Goal: Information Seeking & Learning: Check status

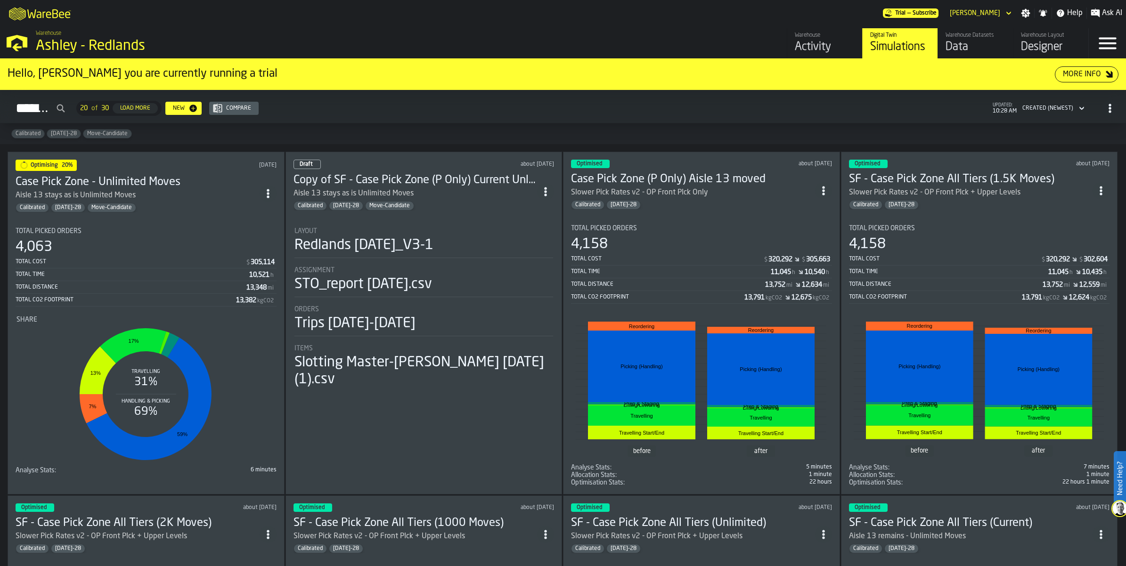
click at [830, 44] on div "Activity" at bounding box center [825, 47] width 60 height 15
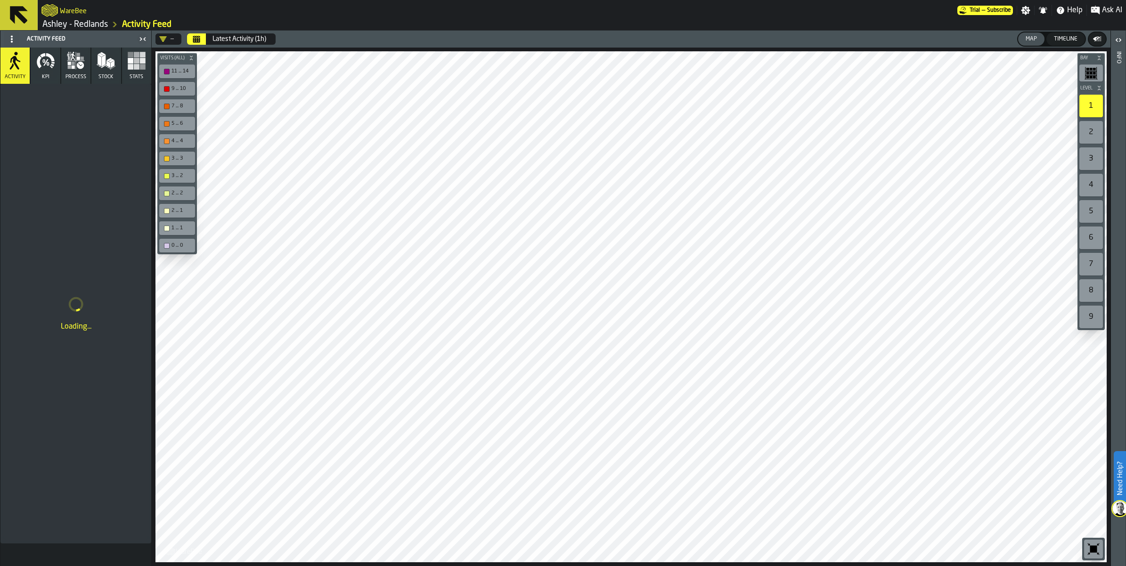
click at [41, 65] on icon "button" at bounding box center [45, 60] width 19 height 19
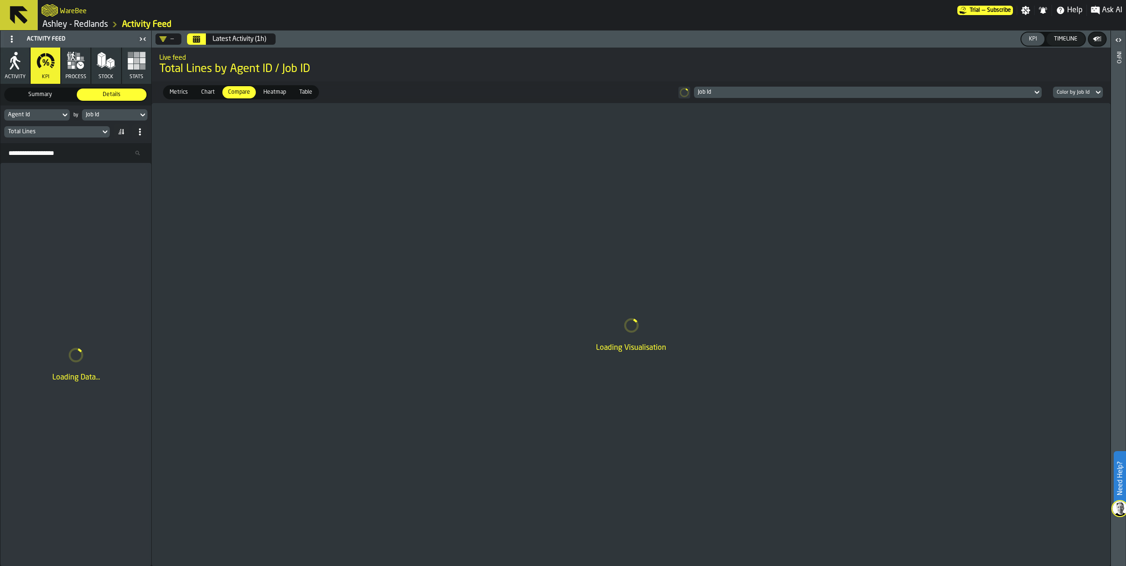
click at [11, 60] on icon "button" at bounding box center [15, 63] width 10 height 14
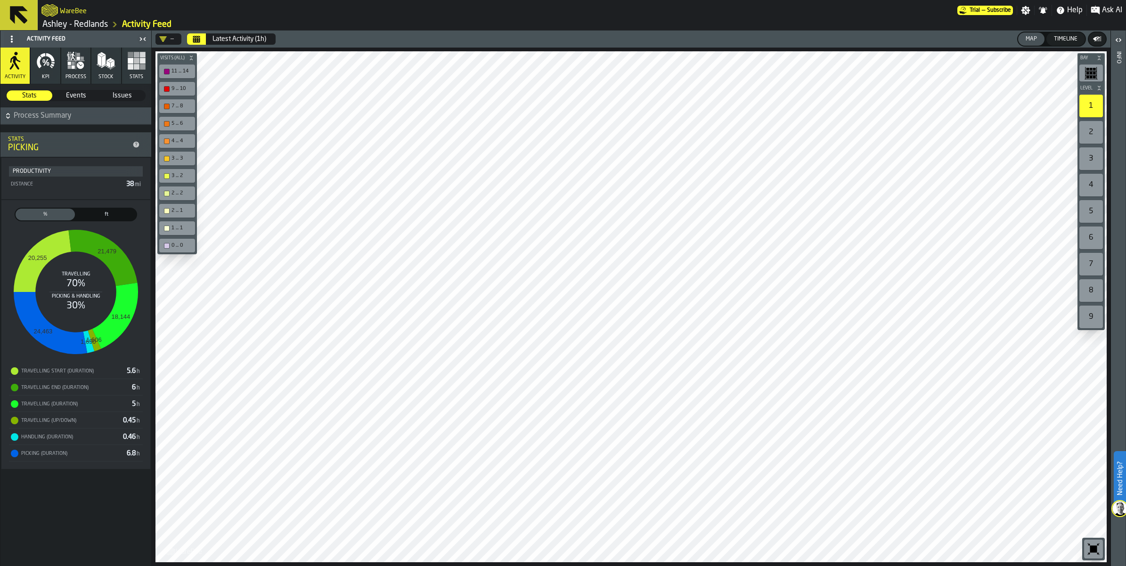
click at [240, 38] on div "Latest Activity (1h)" at bounding box center [239, 39] width 54 height 8
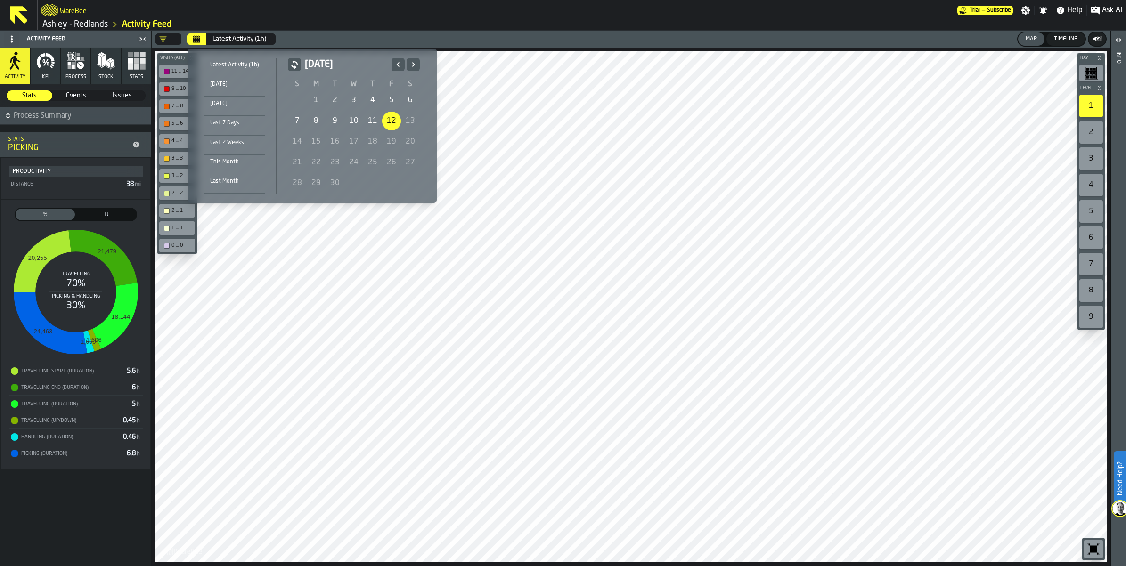
click at [317, 101] on div "1" at bounding box center [316, 100] width 19 height 19
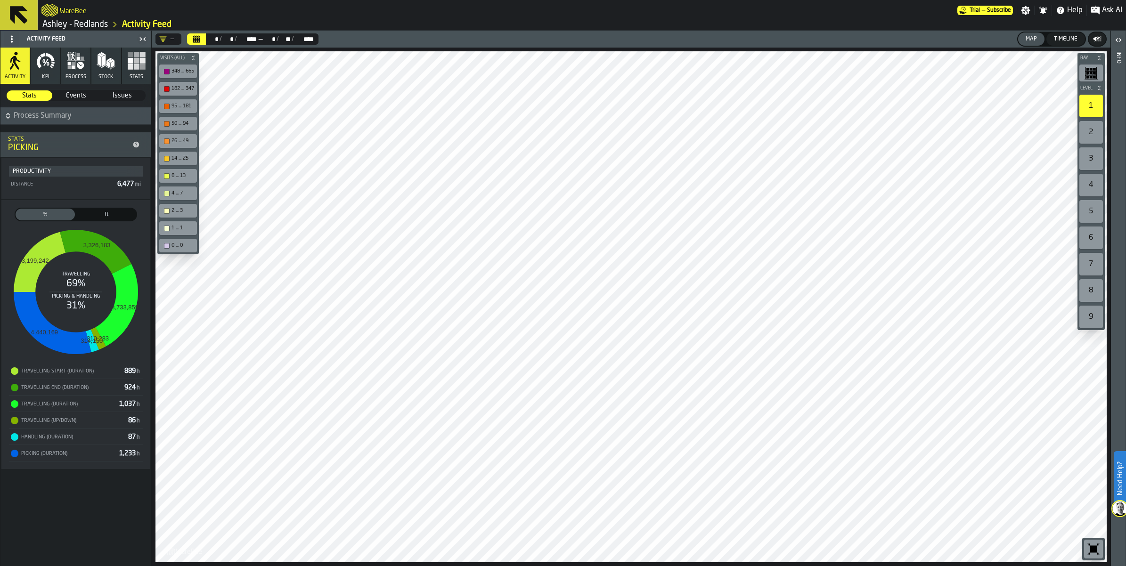
click at [256, 12] on div "WareBee" at bounding box center [499, 10] width 916 height 17
click at [808, 27] on h1 "[PERSON_NAME] - Redlands Activity Feed" at bounding box center [581, 24] width 1080 height 11
click at [26, 17] on icon at bounding box center [19, 15] width 23 height 23
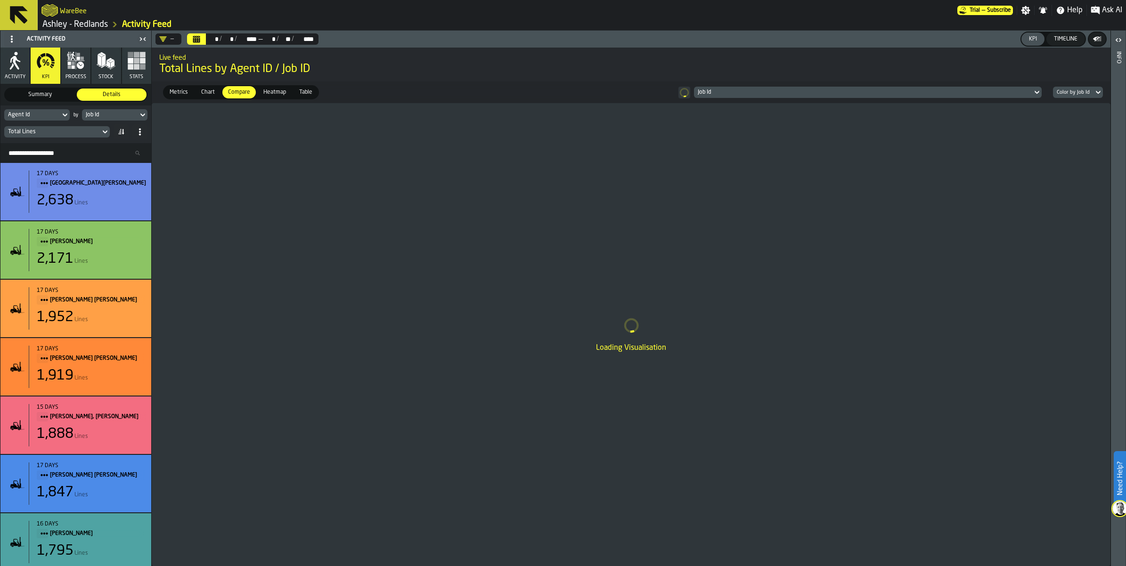
click at [22, 76] on span "Activity" at bounding box center [15, 77] width 21 height 6
click at [10, 69] on icon "button" at bounding box center [12, 66] width 4 height 7
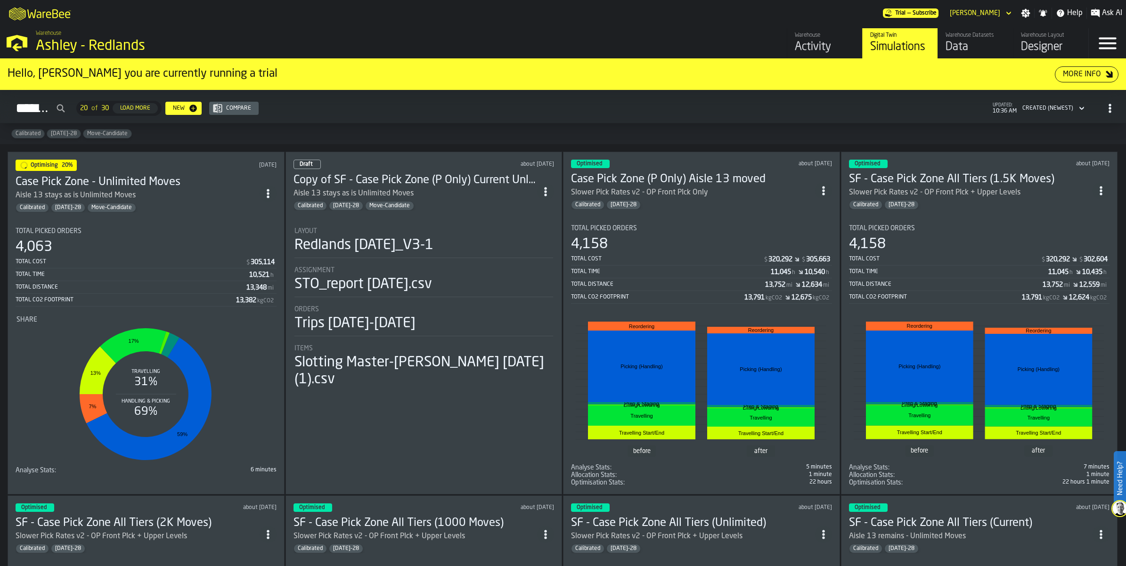
click at [208, 211] on div "Optimising 20% [DATE] Case Pick Zone - Unlimited Moves Aisle 13 stays as is Unl…" at bounding box center [146, 323] width 277 height 343
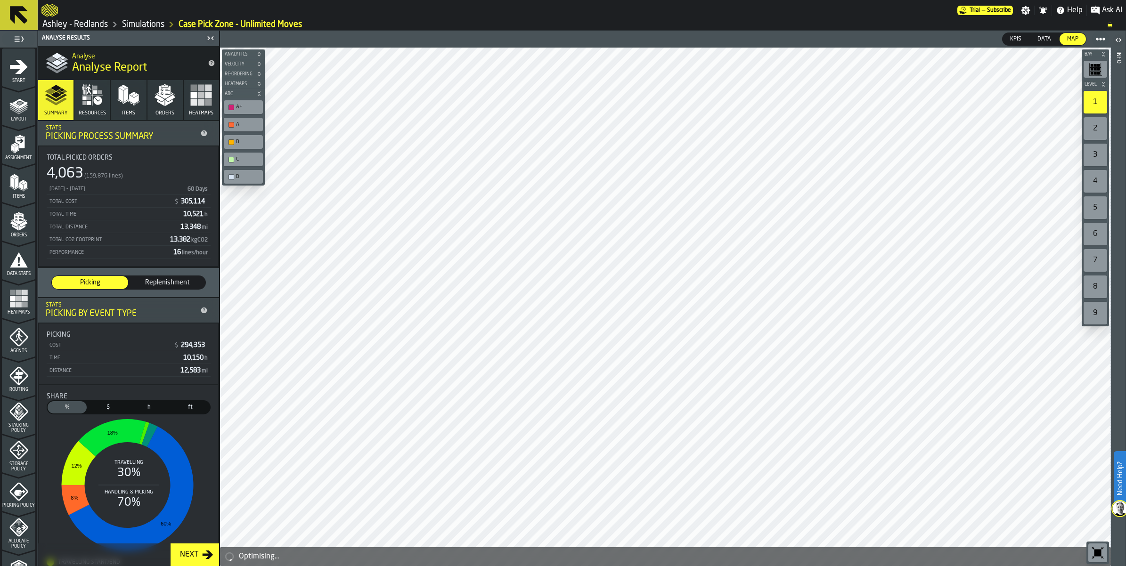
click at [229, 129] on div "A" at bounding box center [243, 125] width 35 height 10
click at [232, 139] on div "B" at bounding box center [243, 142] width 35 height 10
click at [234, 158] on div "button-toolbar-undefined" at bounding box center [231, 160] width 6 height 6
click at [232, 174] on div "D" at bounding box center [243, 177] width 35 height 10
click at [262, 115] on div "Bay Level 1 2 3 4 5 6 7 8 9 M A K I N G W A R E H O U S E S M O R E EF F I C I …" at bounding box center [665, 307] width 891 height 519
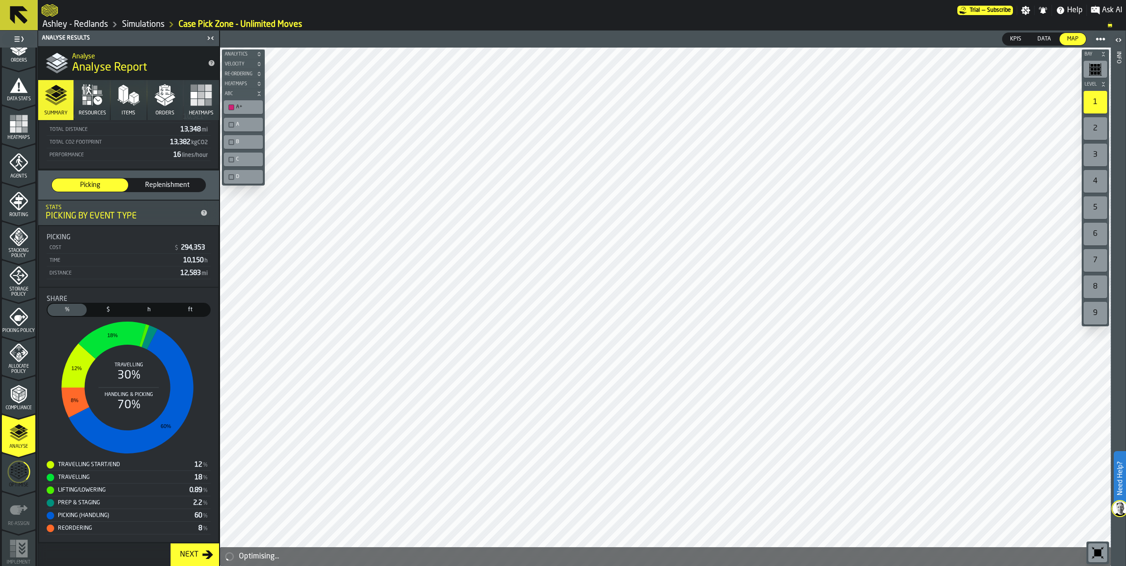
scroll to position [177, 0]
click at [145, 23] on link "Simulations" at bounding box center [143, 24] width 42 height 10
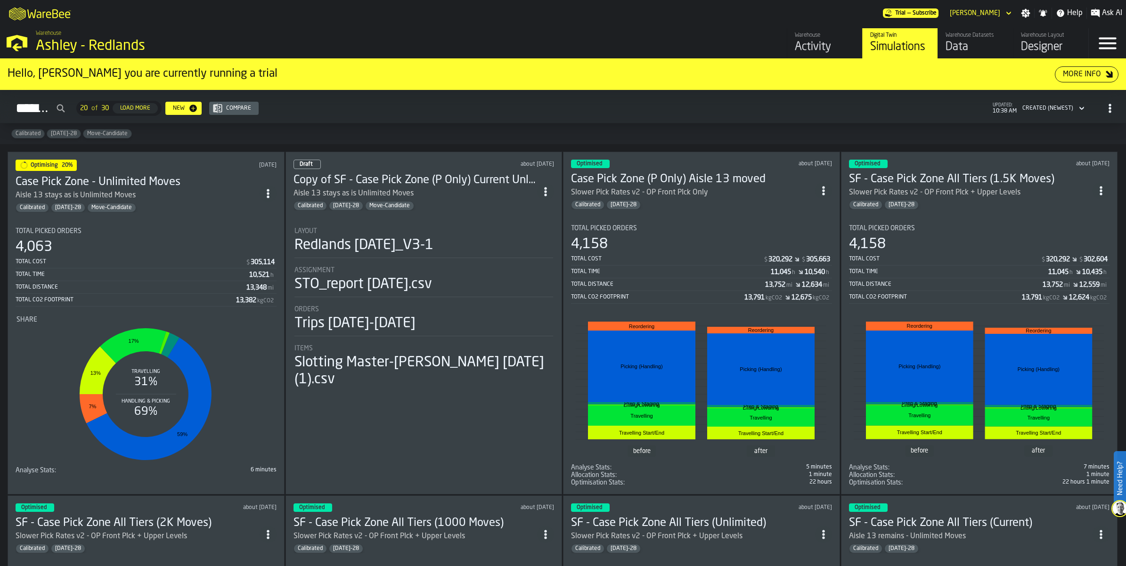
click at [697, 205] on div "Calibrated [DATE]-28" at bounding box center [693, 204] width 244 height 9
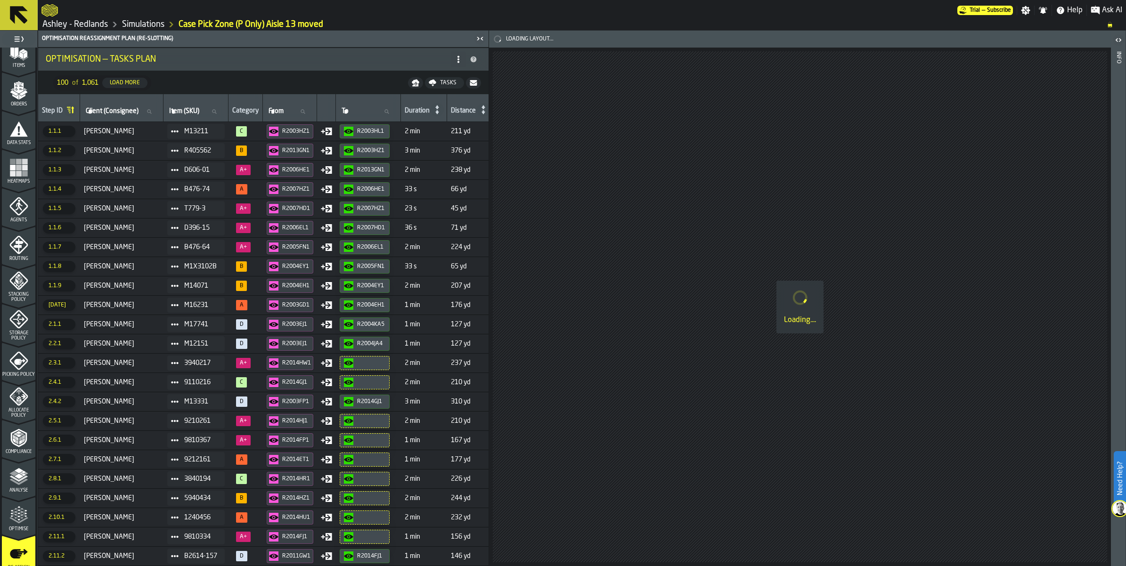
scroll to position [177, 0]
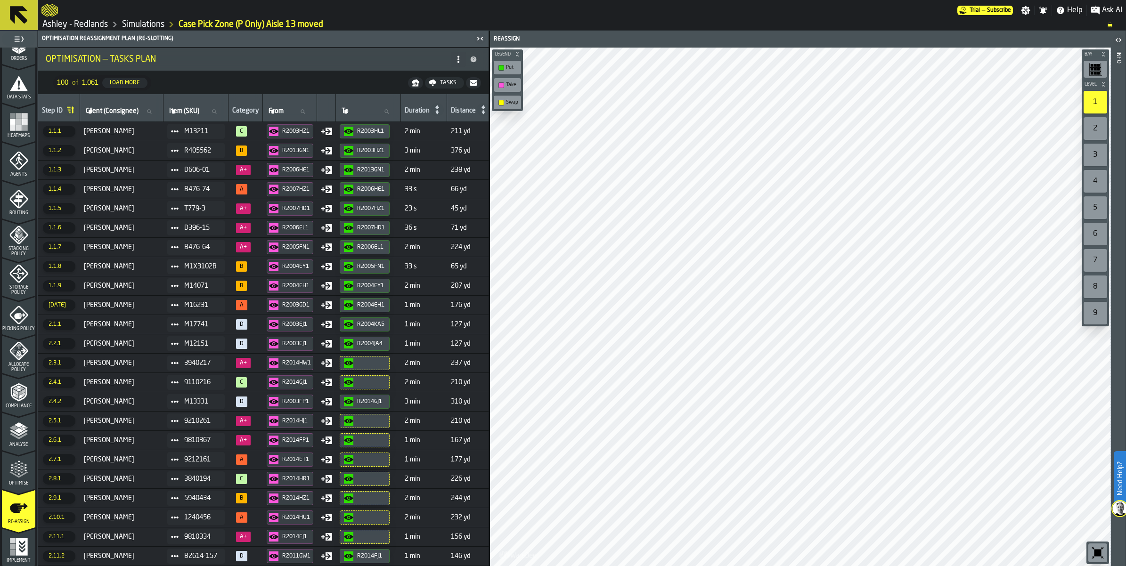
click at [20, 467] on icon "menu Optimise" at bounding box center [18, 469] width 19 height 19
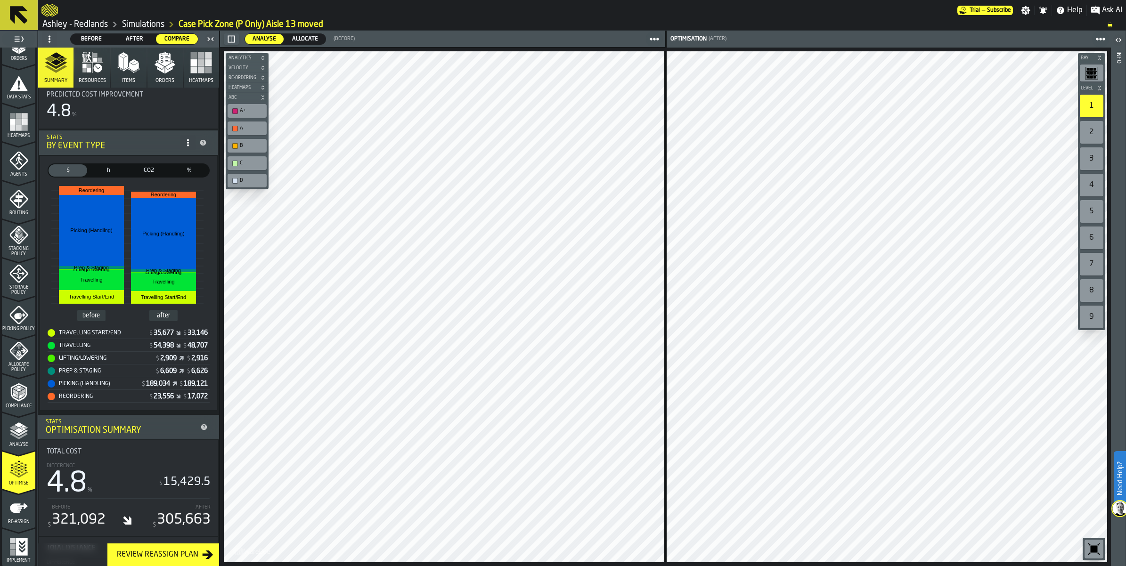
scroll to position [118, 0]
click at [87, 27] on link "Ashley - Redlands" at bounding box center [74, 24] width 65 height 10
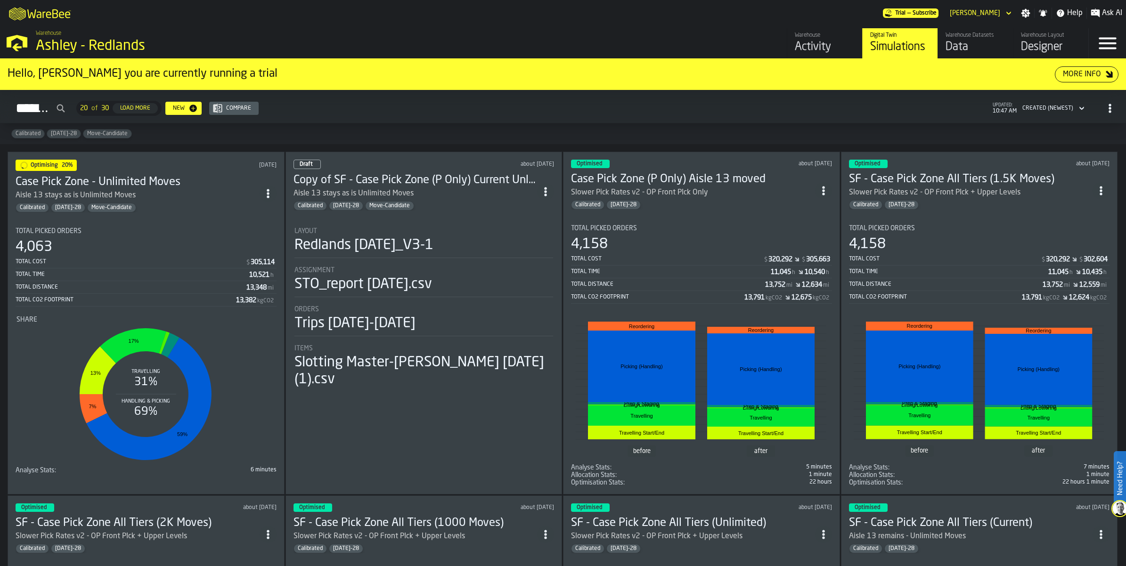
click at [210, 180] on h3 "Case Pick Zone - Unlimited Moves" at bounding box center [138, 182] width 244 height 15
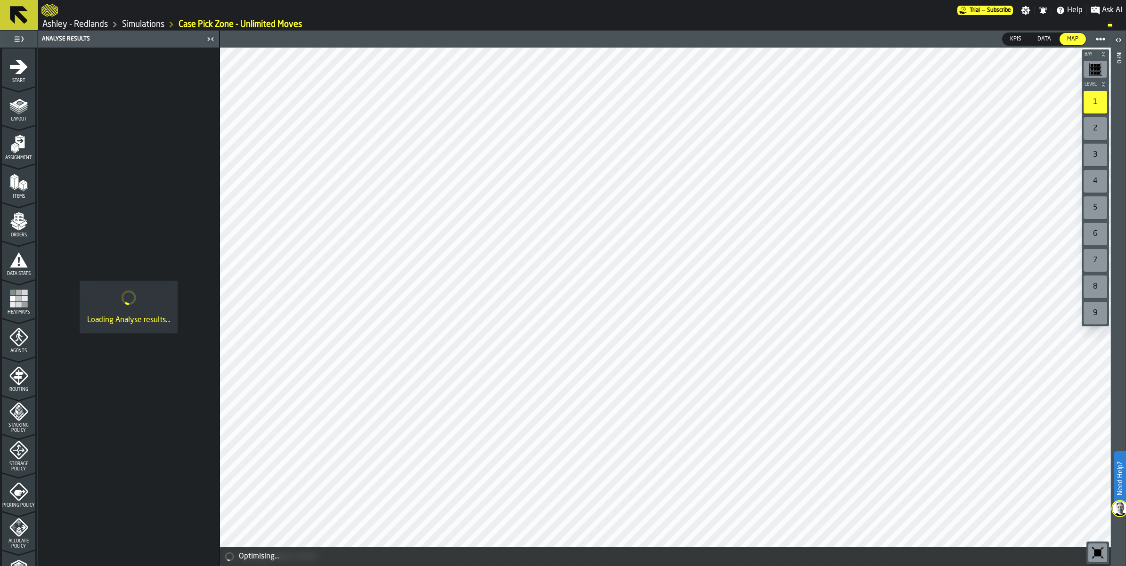
click at [150, 22] on link "Simulations" at bounding box center [143, 24] width 42 height 10
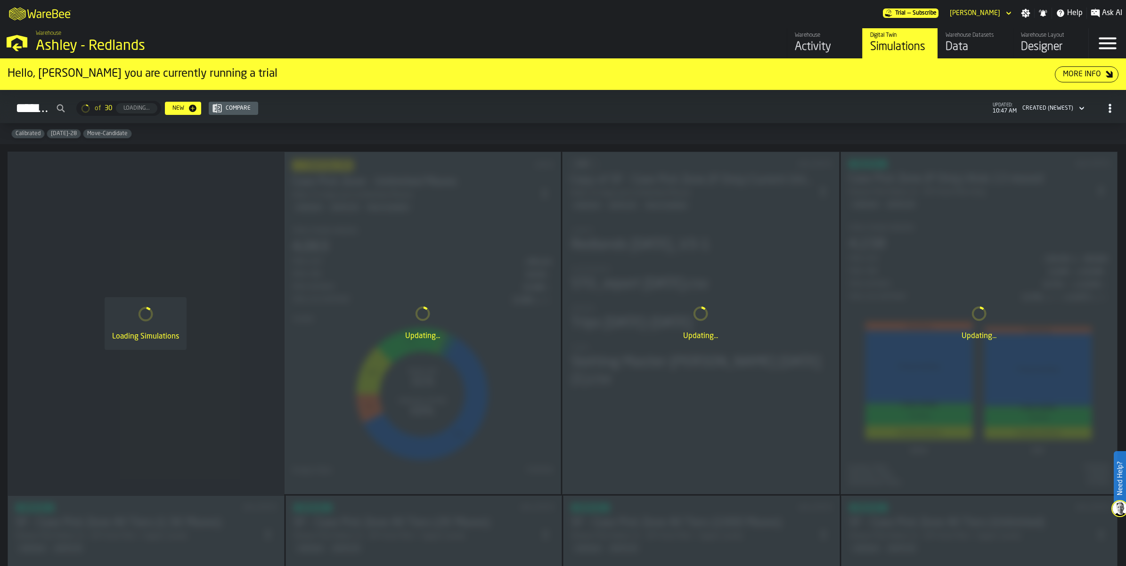
click at [813, 46] on div "Activity" at bounding box center [825, 47] width 60 height 15
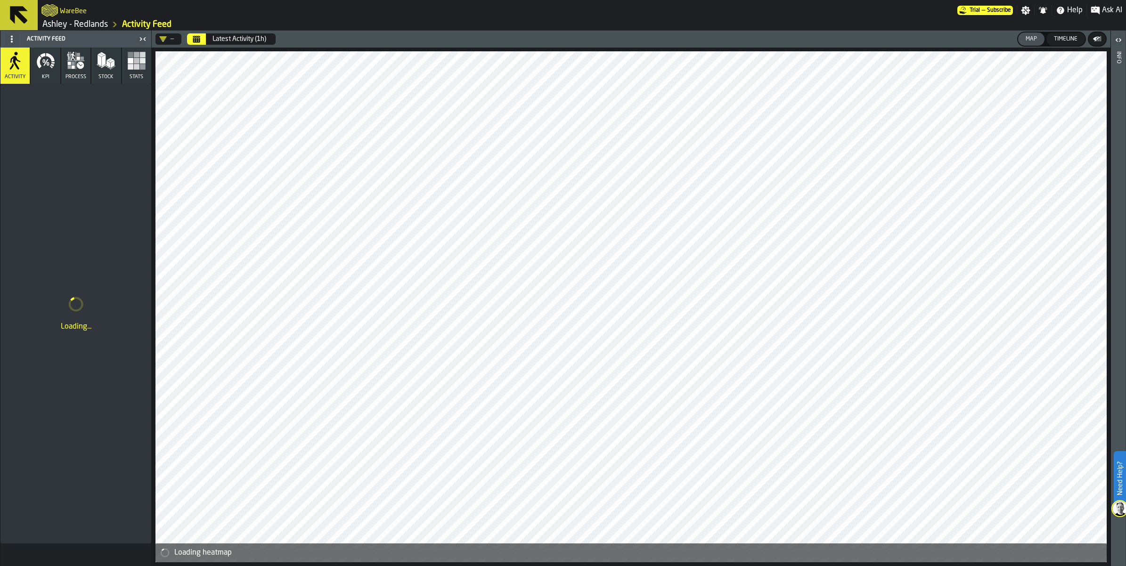
click at [220, 36] on div "Latest Activity (1h)" at bounding box center [239, 39] width 54 height 8
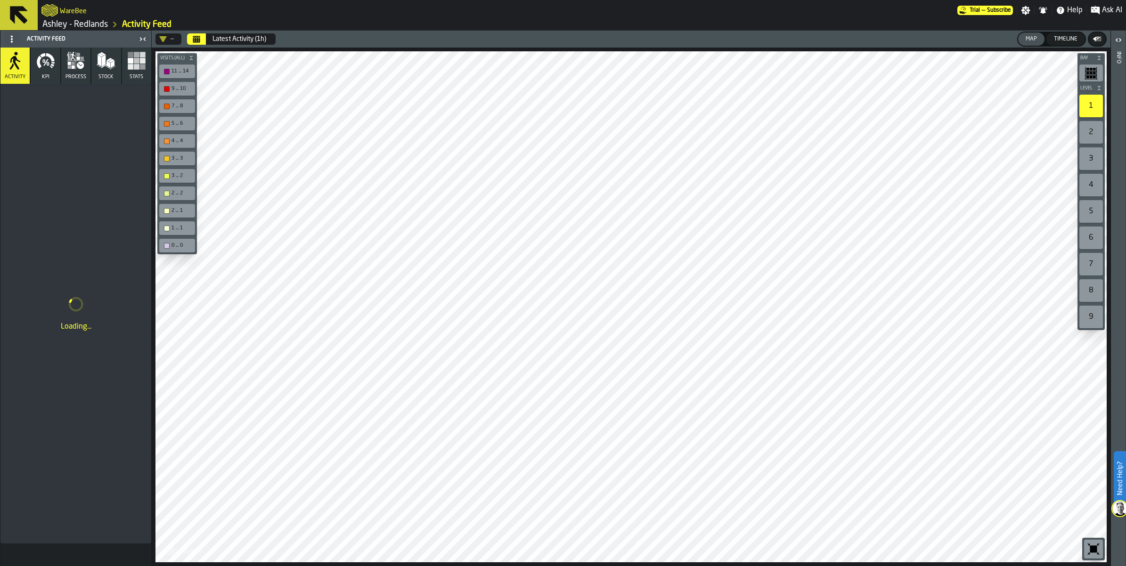
click at [219, 38] on div "Latest Activity (1h)" at bounding box center [239, 39] width 54 height 8
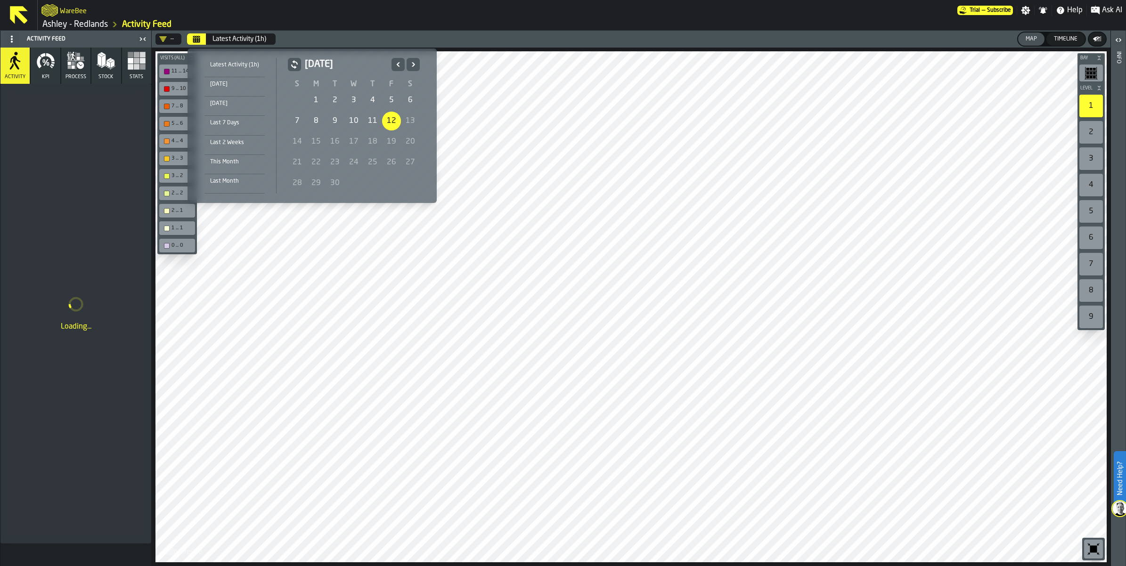
click at [394, 67] on icon "Previous" at bounding box center [397, 64] width 9 height 11
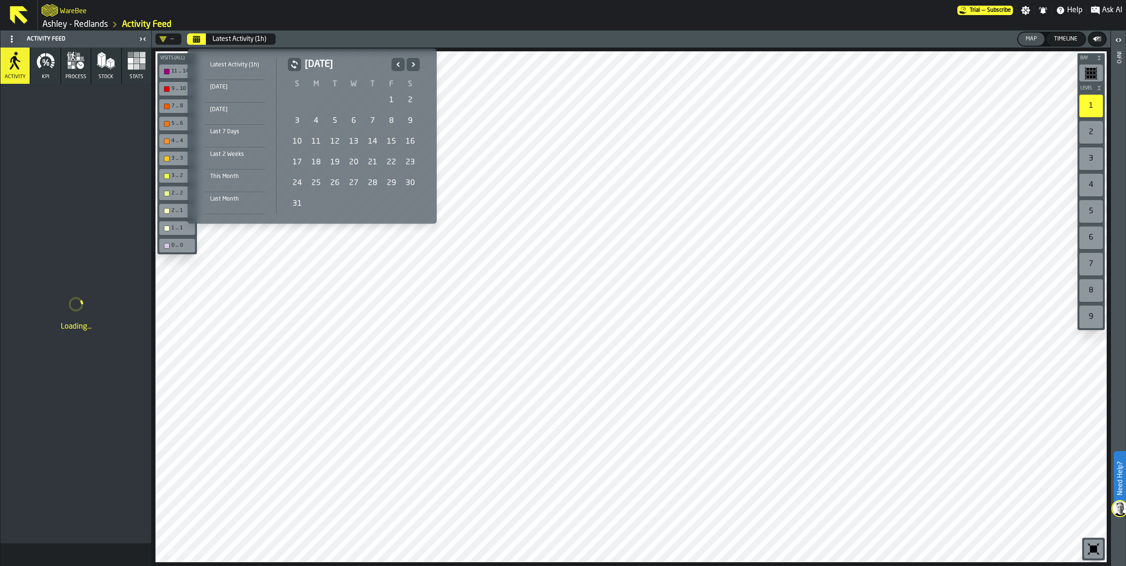
click at [394, 67] on icon "Previous" at bounding box center [397, 64] width 9 height 11
click at [299, 119] on div "6" at bounding box center [297, 121] width 19 height 19
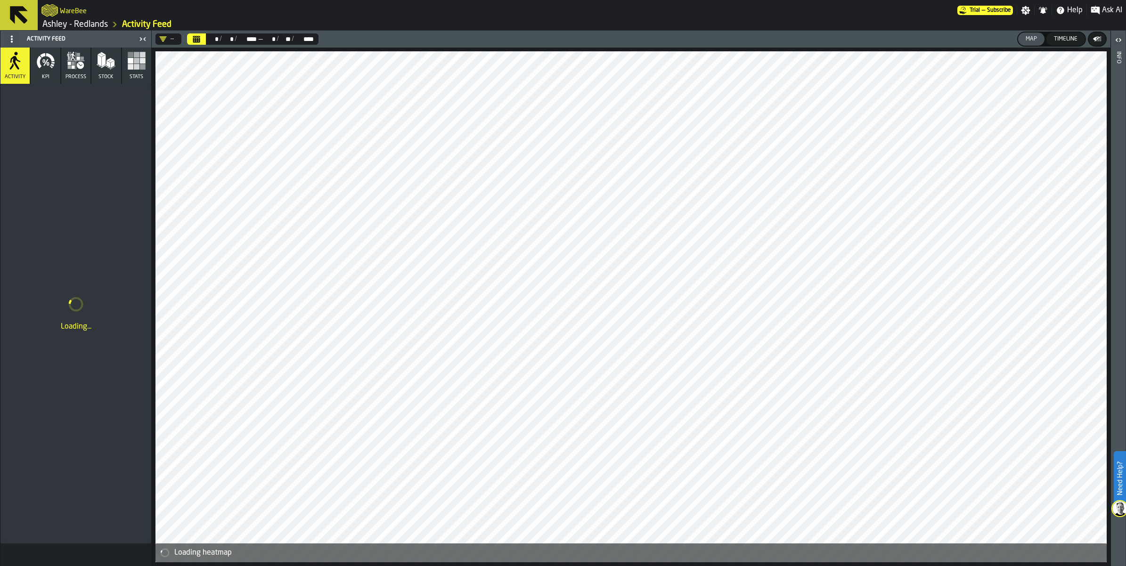
click at [304, 16] on div "WareBee" at bounding box center [499, 10] width 916 height 17
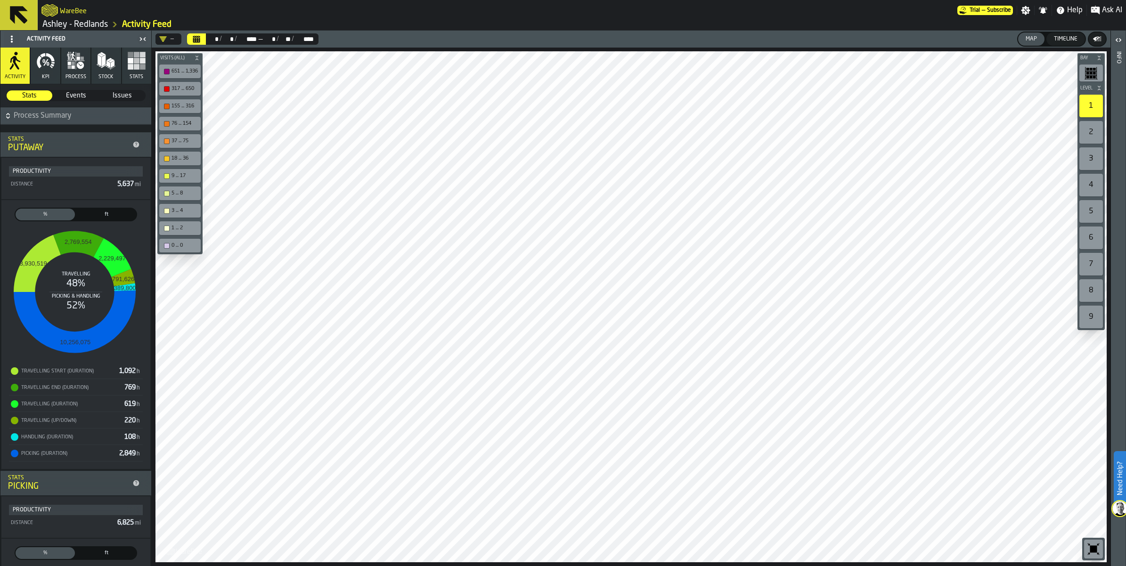
click at [134, 71] on button "Stats" at bounding box center [136, 66] width 29 height 36
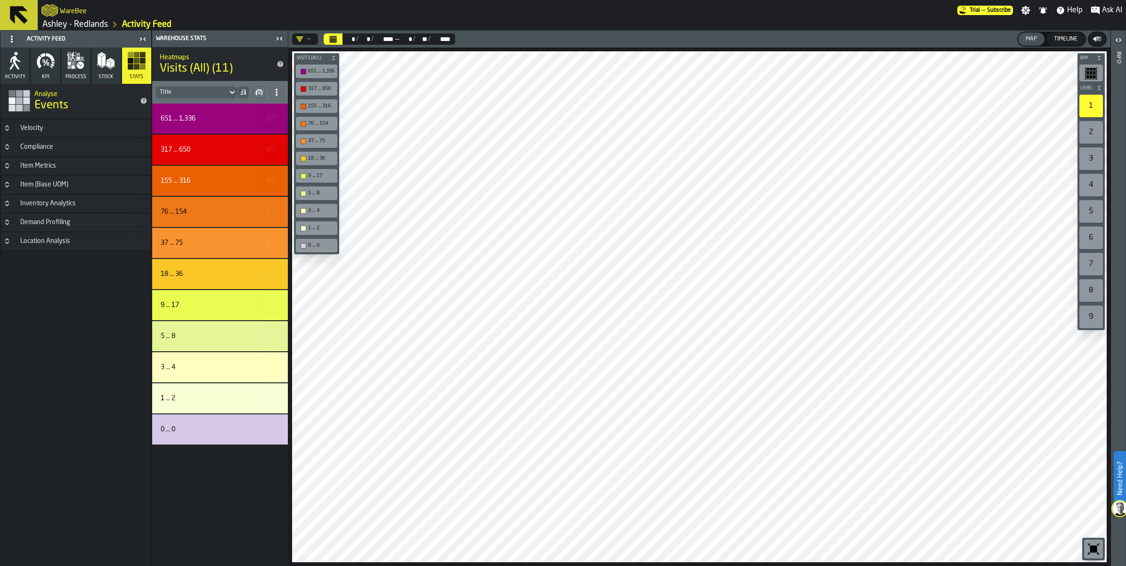
click at [24, 126] on div "Velocity" at bounding box center [32, 128] width 34 height 8
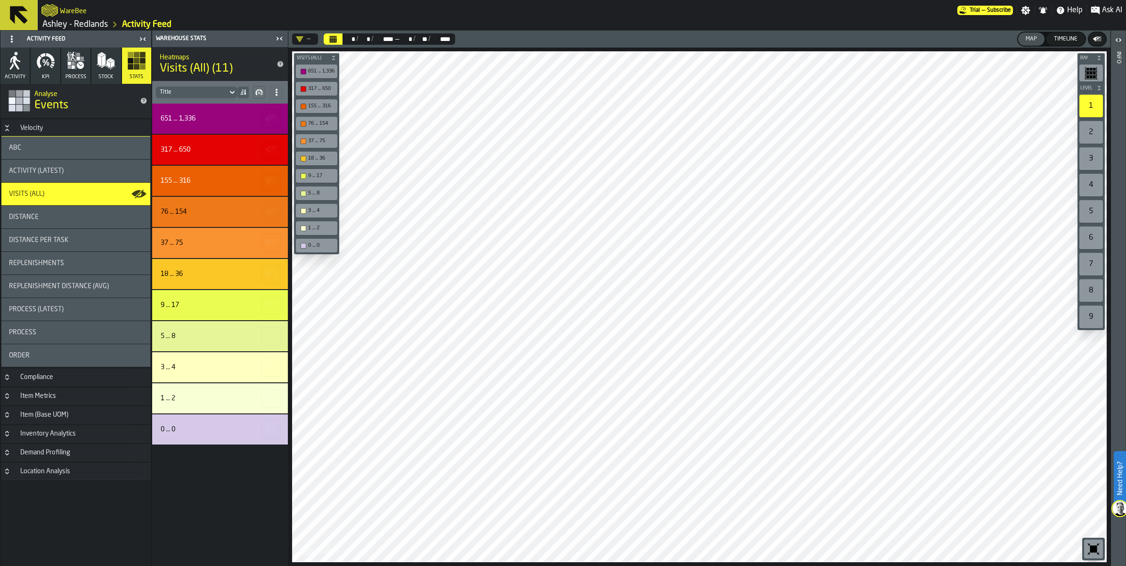
click at [20, 144] on span "ABC" at bounding box center [15, 148] width 12 height 8
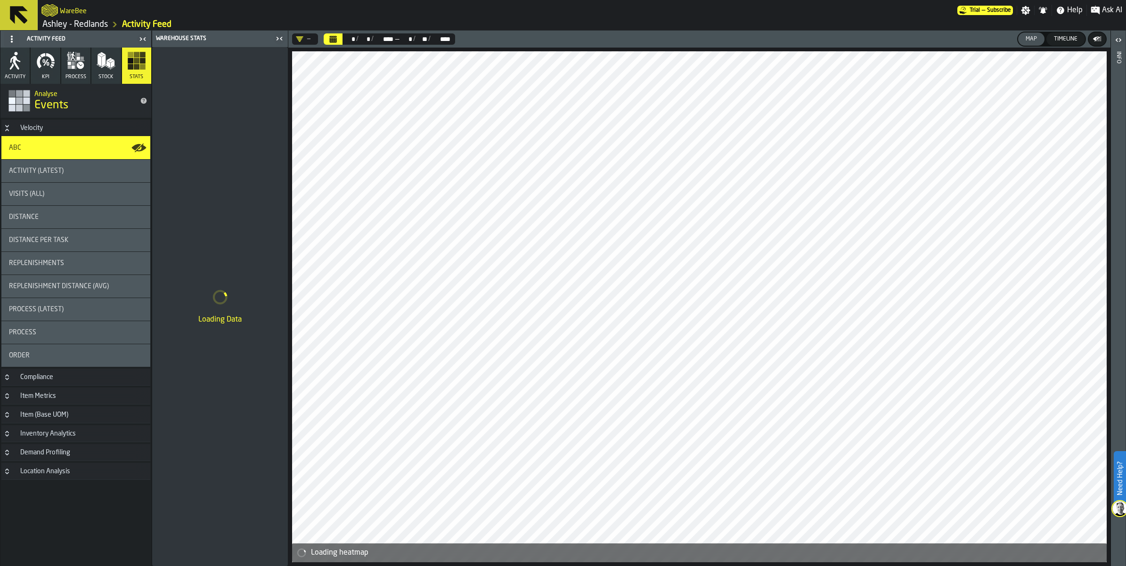
click at [278, 39] on icon "button-toggle-Close me" at bounding box center [277, 38] width 2 height 3
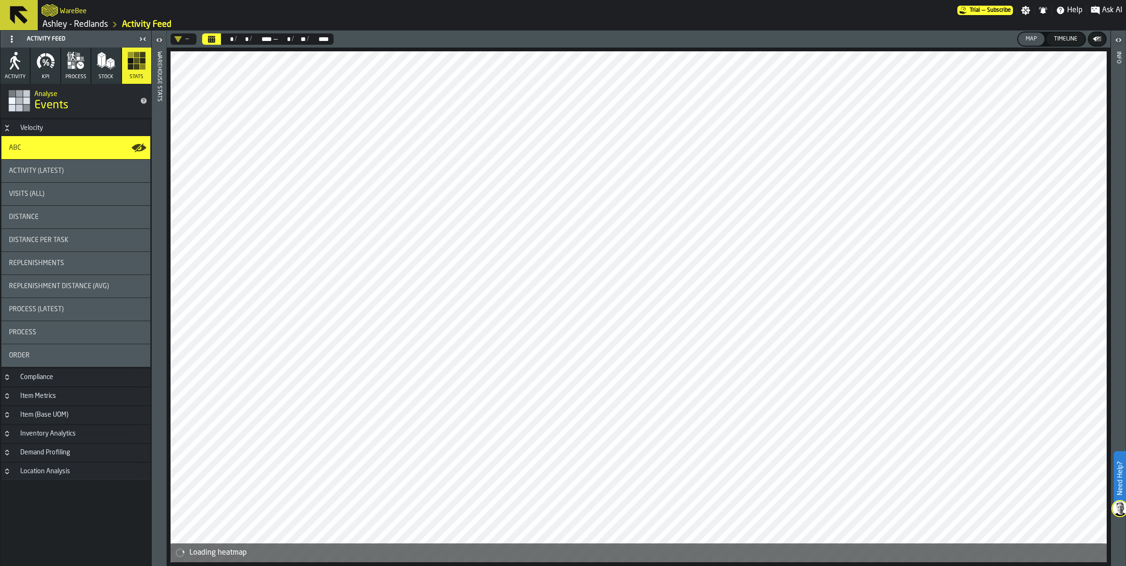
click at [158, 41] on icon "button-toggle-Open" at bounding box center [157, 39] width 2 height 3
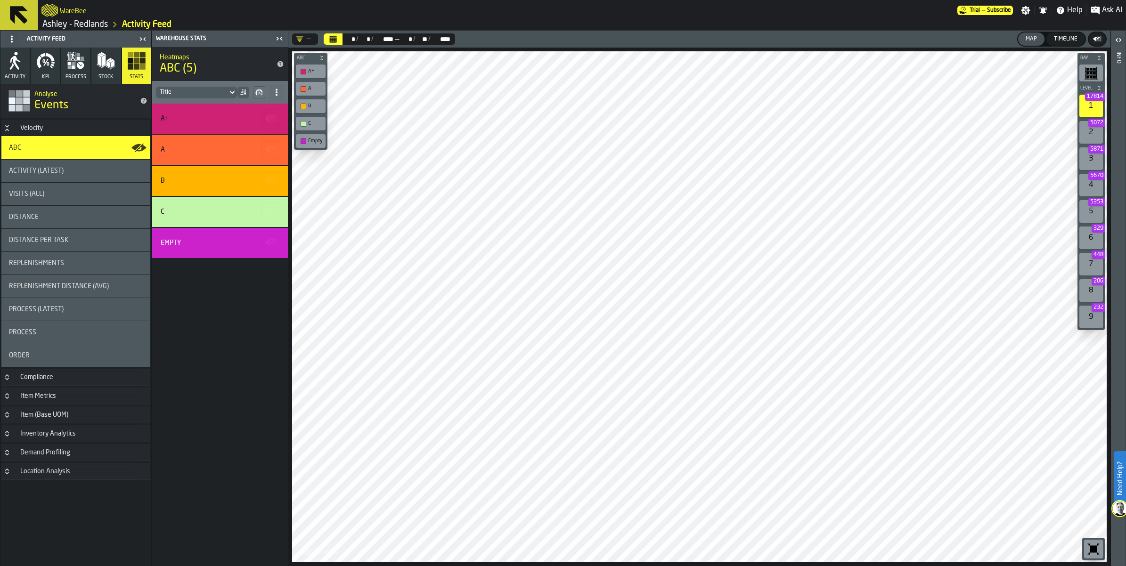
click at [302, 87] on div "button-toolbar-undefined" at bounding box center [303, 89] width 6 height 6
click at [304, 106] on div "button-toolbar-undefined" at bounding box center [303, 107] width 6 height 6
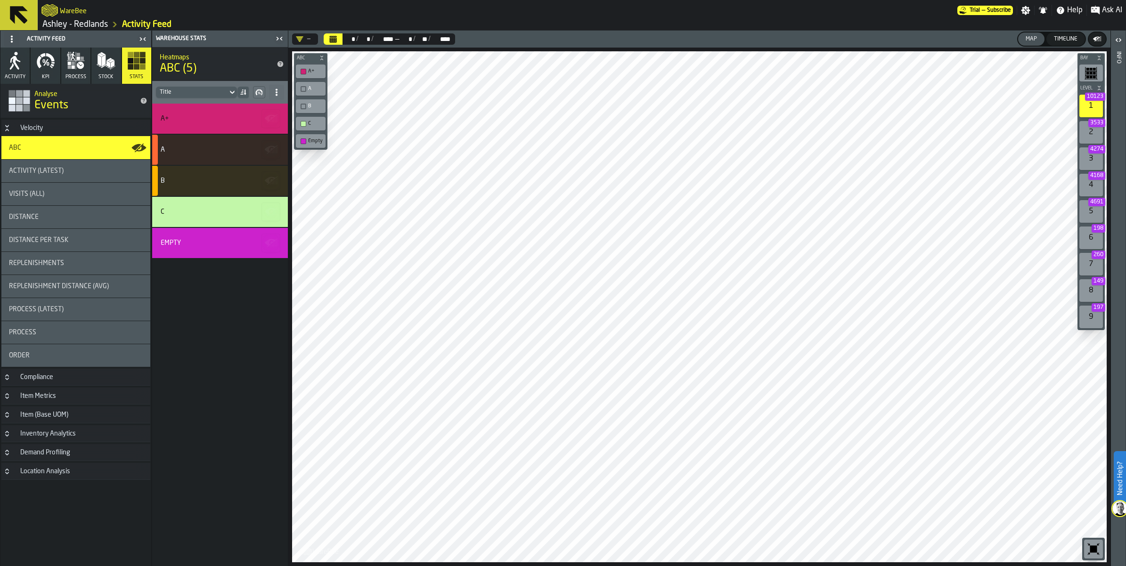
click at [302, 122] on div "button-toolbar-undefined" at bounding box center [303, 124] width 6 height 6
click at [304, 140] on div "button-toolbar-undefined" at bounding box center [303, 141] width 6 height 6
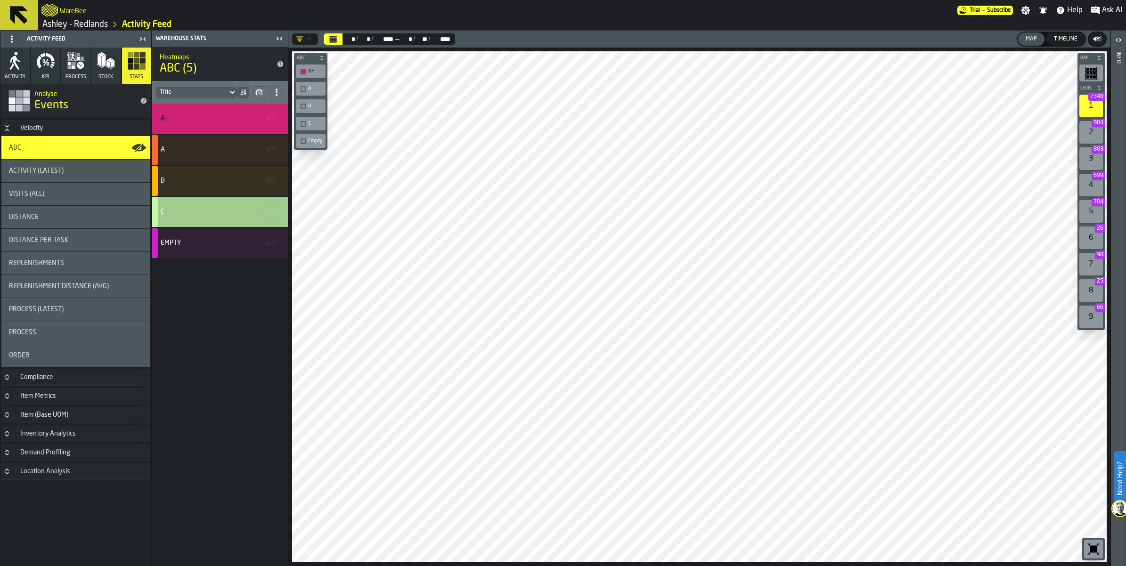
click at [268, 204] on main "Activity Feed Activity KPI process Stock Stats Analyse Events Velocity ABC Acti…" at bounding box center [563, 299] width 1126 height 536
click at [755, 19] on h1 "[PERSON_NAME] - Redlands Activity Feed" at bounding box center [581, 24] width 1080 height 11
click at [381, 39] on div "**** ****" at bounding box center [383, 39] width 21 height 8
click at [430, 36] on div "/" at bounding box center [429, 39] width 2 height 8
click at [505, 27] on ol "[PERSON_NAME] - Redlands Activity Feed" at bounding box center [311, 24] width 540 height 11
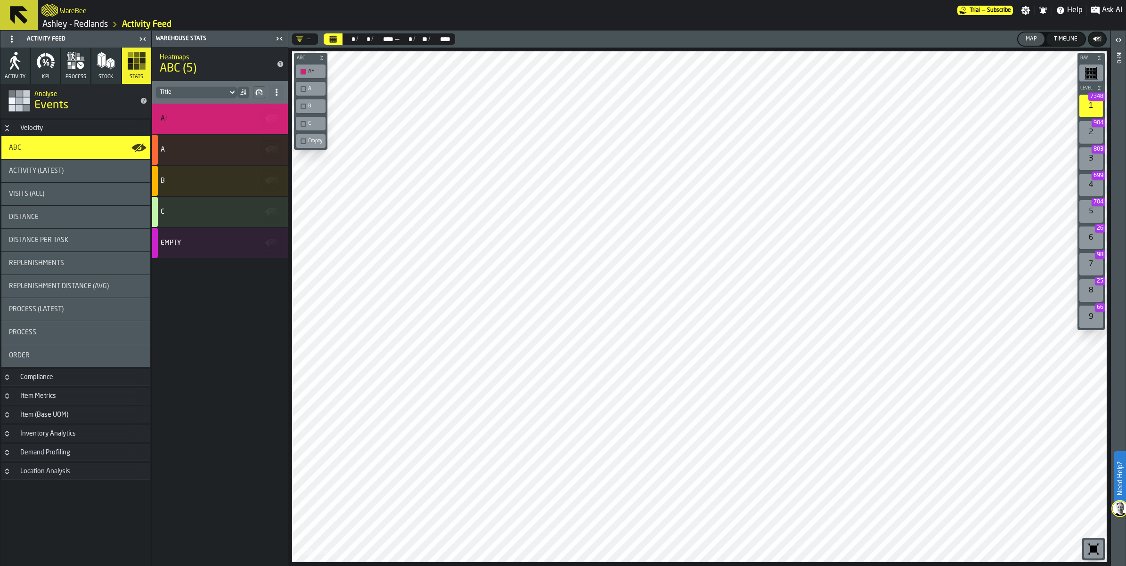
click at [335, 39] on icon "Calendar" at bounding box center [333, 39] width 8 height 8
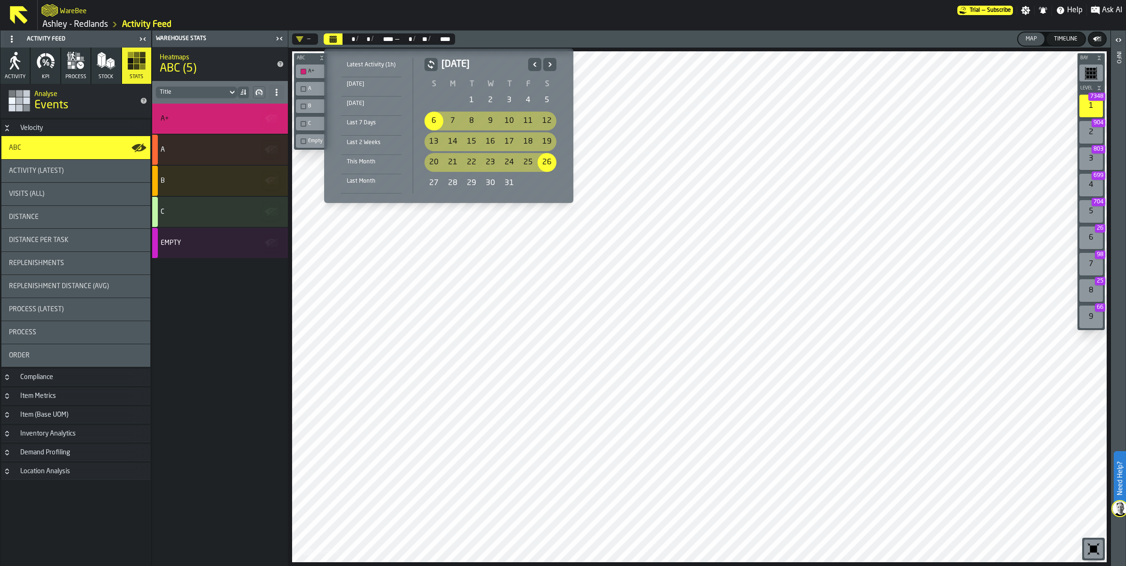
click at [545, 65] on icon "Next" at bounding box center [549, 64] width 9 height 11
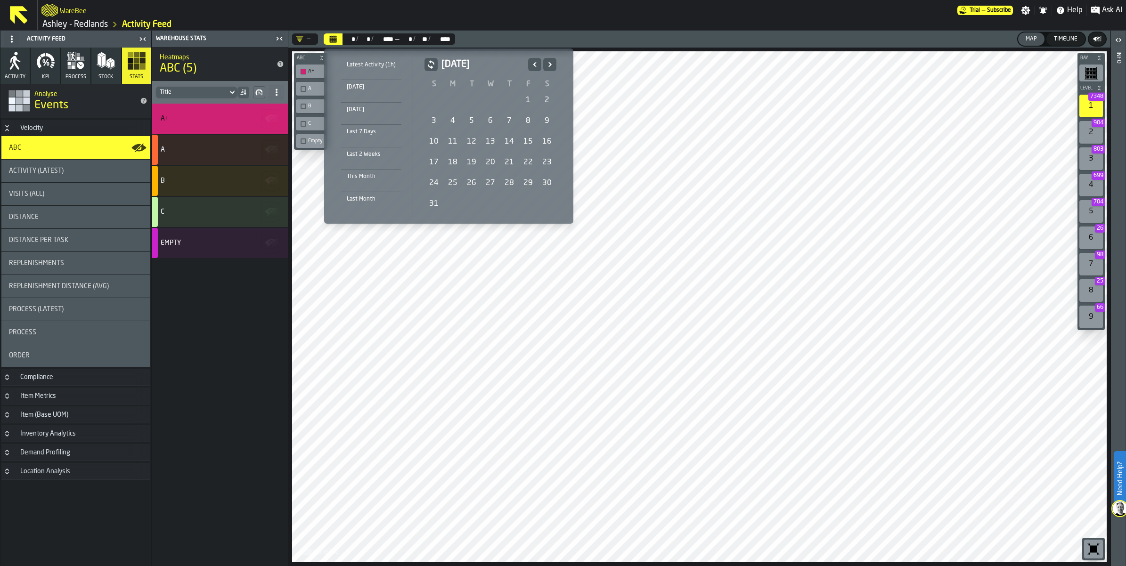
click at [545, 65] on icon "Next" at bounding box center [549, 64] width 9 height 11
click at [454, 96] on div "1" at bounding box center [452, 100] width 19 height 19
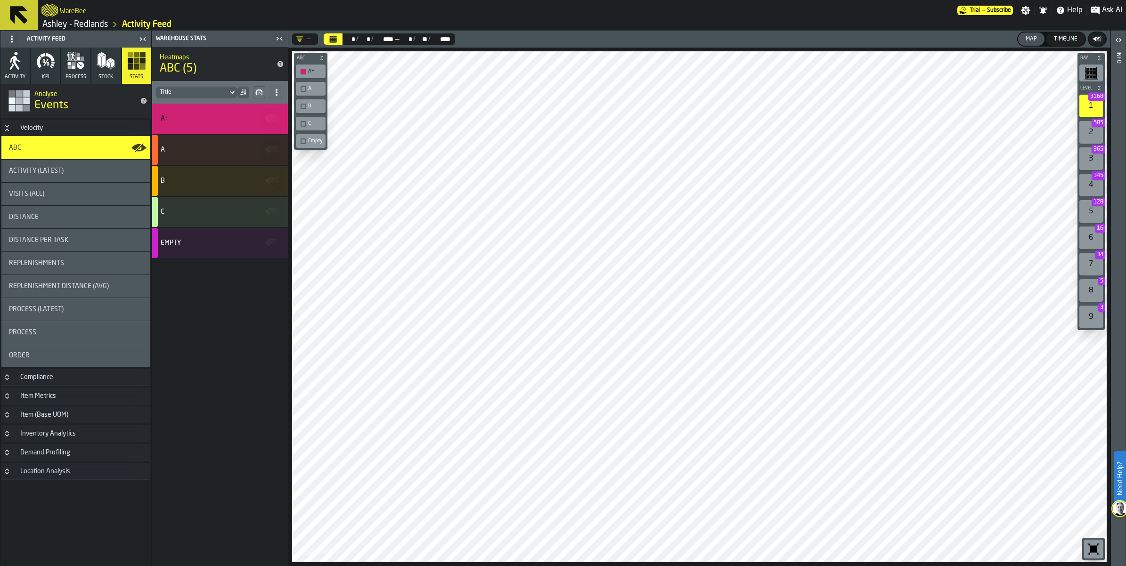
click at [772, 15] on div "WareBee" at bounding box center [499, 10] width 916 height 17
click at [608, 20] on h1 "[PERSON_NAME] - Redlands Activity Feed" at bounding box center [581, 24] width 1080 height 11
click at [302, 122] on div "button-toolbar-undefined" at bounding box center [303, 124] width 6 height 6
click at [304, 69] on div "button-toolbar-undefined" at bounding box center [303, 72] width 6 height 6
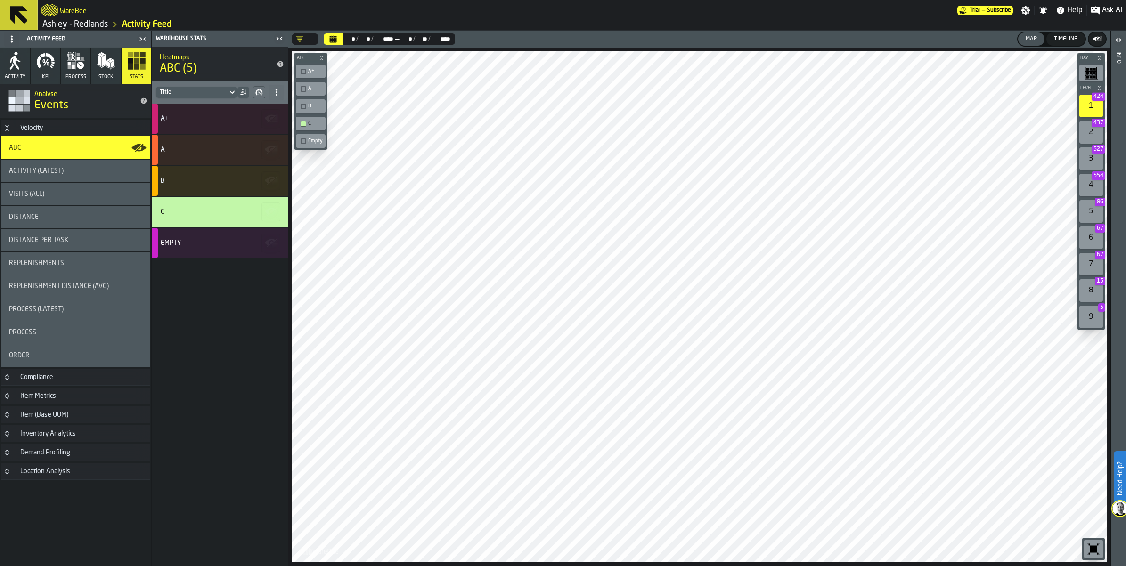
click at [243, 320] on div "A+ A B C Empty" at bounding box center [220, 335] width 136 height 463
click at [684, 16] on div "WareBee" at bounding box center [499, 10] width 916 height 17
click at [217, 375] on div "A+ A B C Empty" at bounding box center [220, 335] width 136 height 463
click at [641, 24] on h1 "[PERSON_NAME] - Redlands Activity Feed" at bounding box center [581, 24] width 1080 height 11
